Goal: Transaction & Acquisition: Purchase product/service

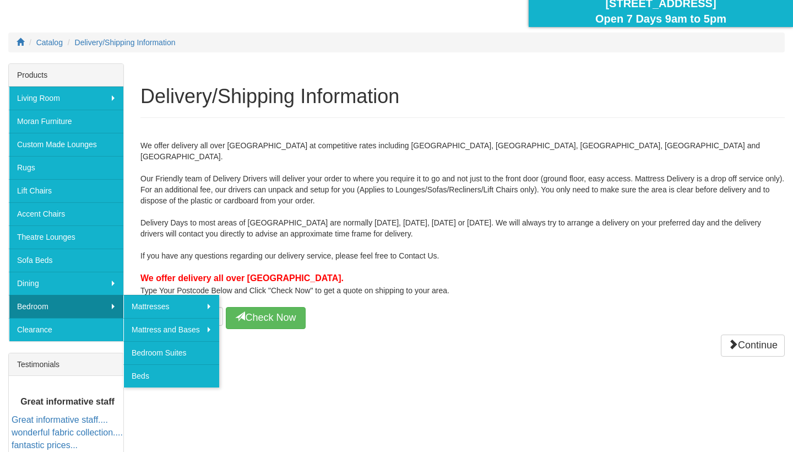
scroll to position [123, 0]
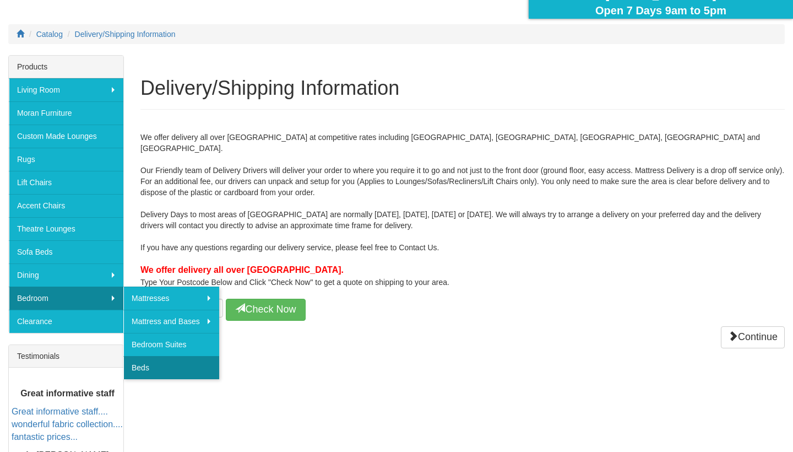
click at [143, 371] on link "Beds" at bounding box center [171, 367] width 96 height 23
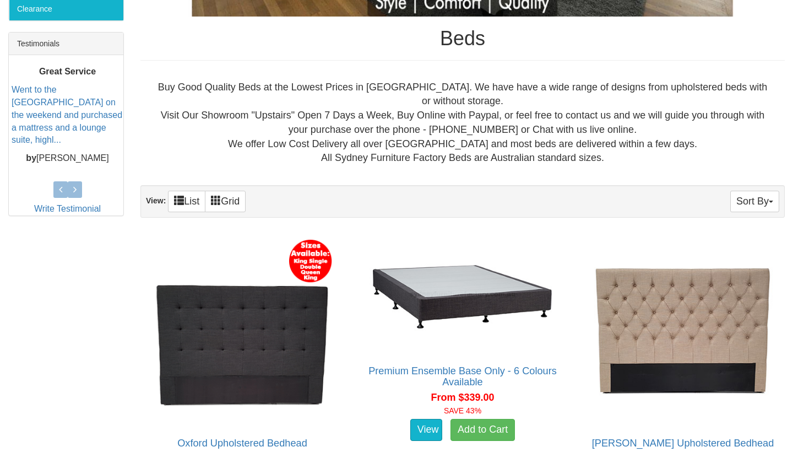
scroll to position [451, 0]
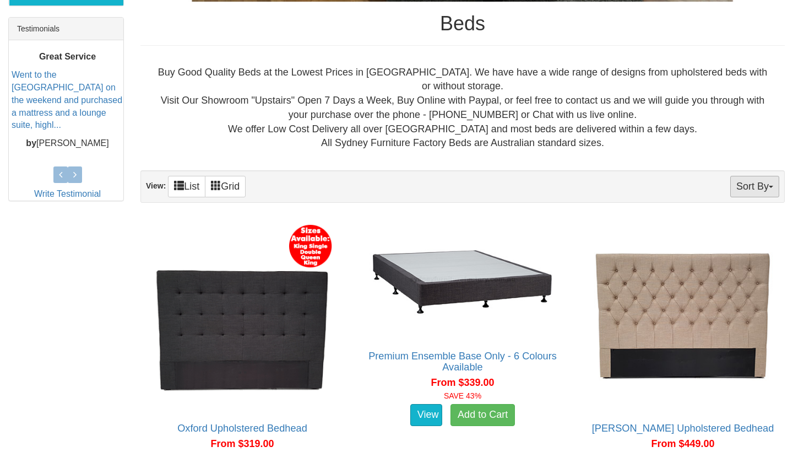
click at [743, 188] on button "Sort By" at bounding box center [755, 186] width 49 height 21
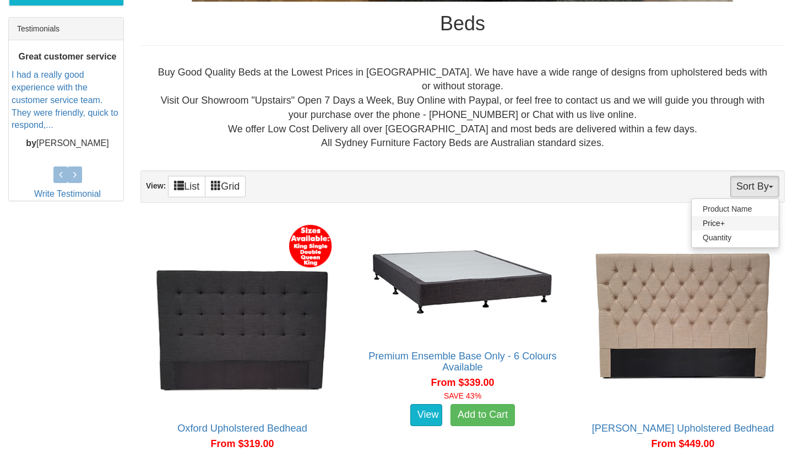
click at [712, 218] on link "Price+" at bounding box center [735, 223] width 87 height 14
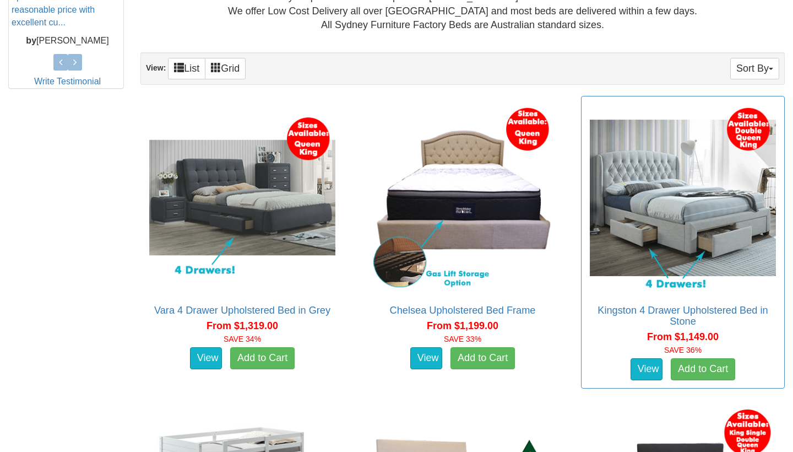
scroll to position [462, 0]
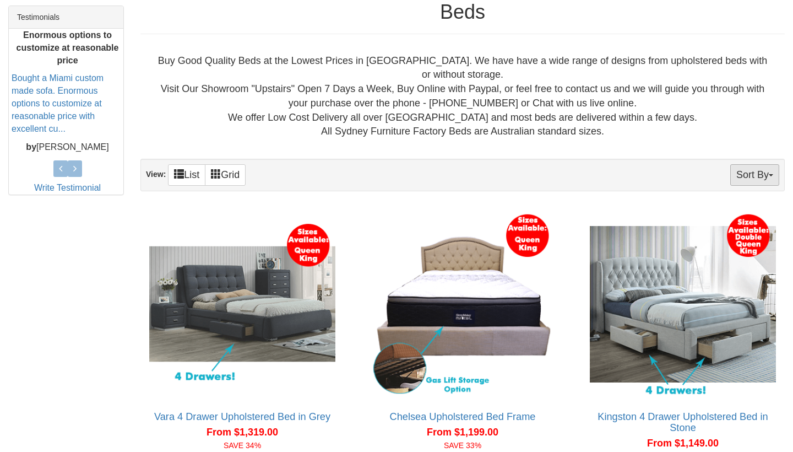
click at [756, 169] on button "Sort By" at bounding box center [755, 174] width 49 height 21
click at [721, 207] on link "Price-" at bounding box center [735, 211] width 87 height 14
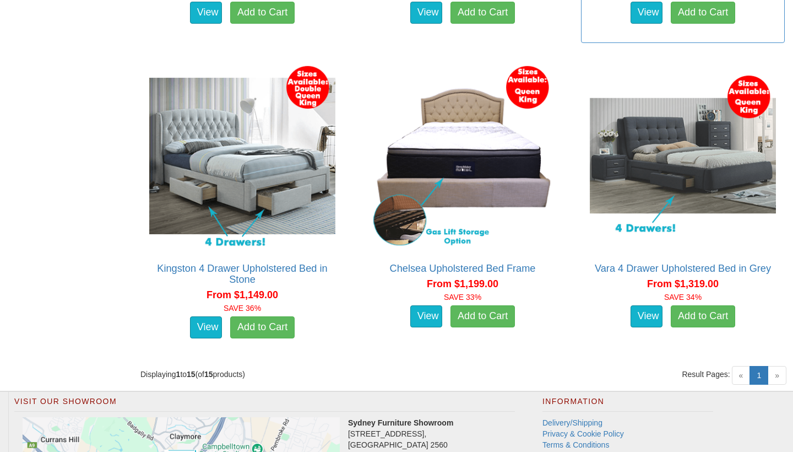
scroll to position [1830, 0]
